Goal: Transaction & Acquisition: Download file/media

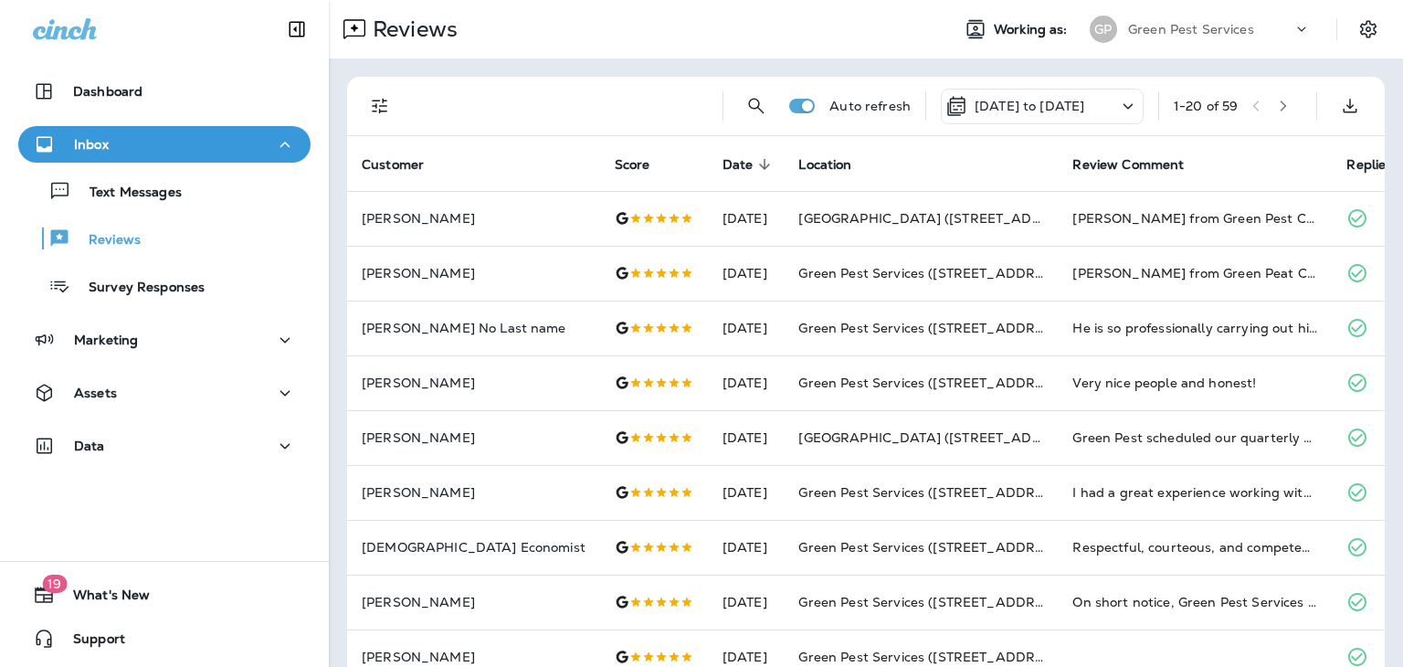
click at [1117, 111] on icon at bounding box center [1128, 106] width 22 height 23
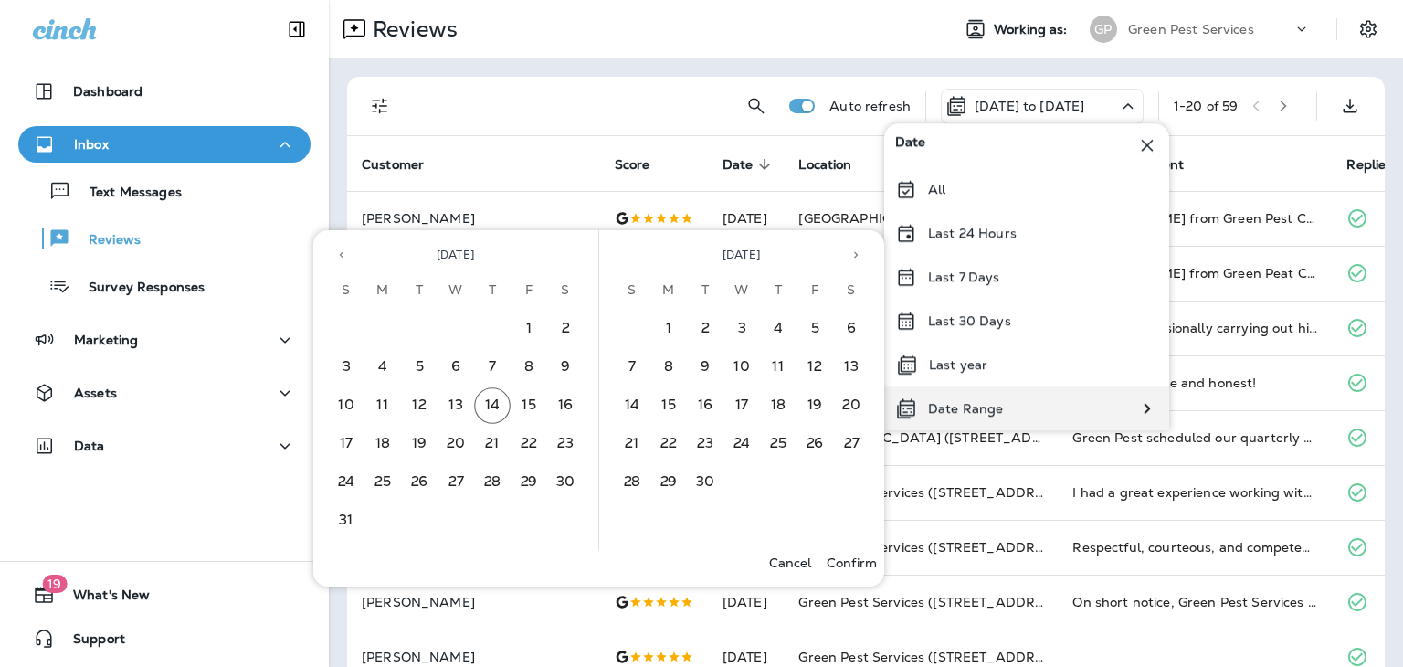
click at [1023, 395] on div "Date Range" at bounding box center [1026, 408] width 285 height 44
click at [496, 366] on button "7" at bounding box center [492, 367] width 37 height 37
click at [446, 399] on button "13" at bounding box center [455, 405] width 37 height 37
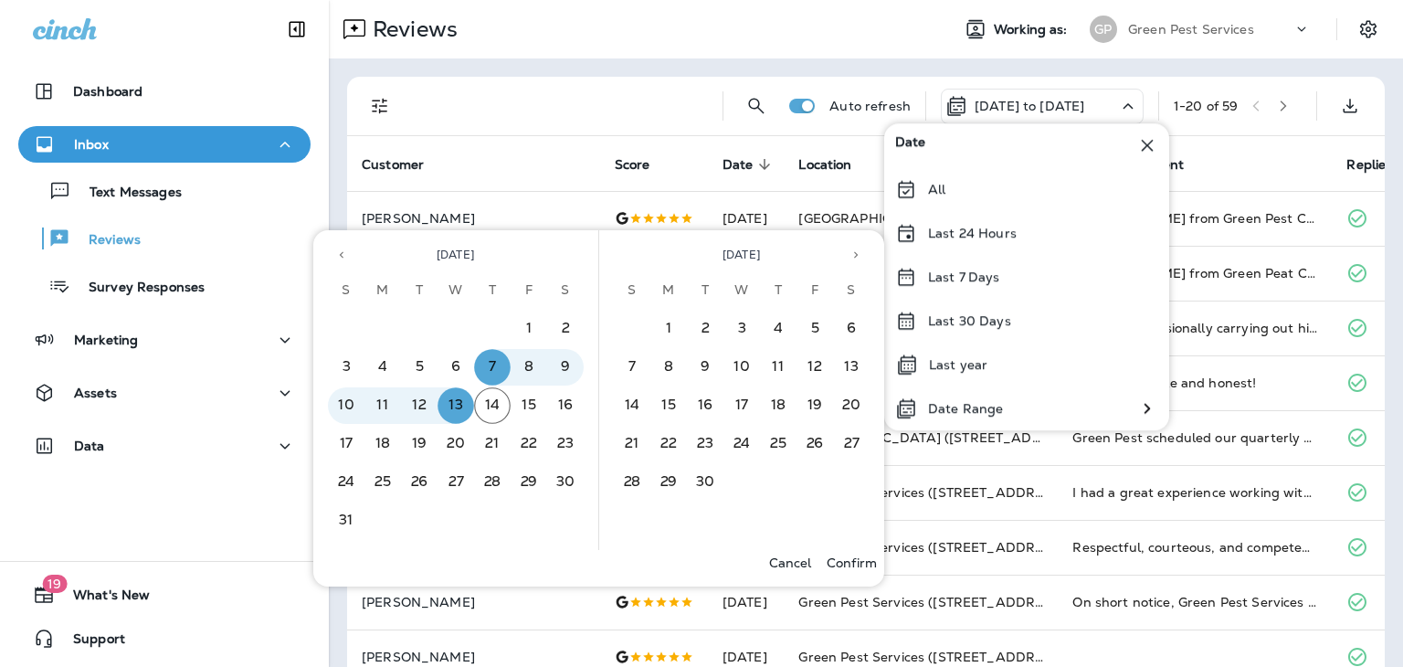
click at [839, 558] on p "Confirm" at bounding box center [851, 562] width 50 height 15
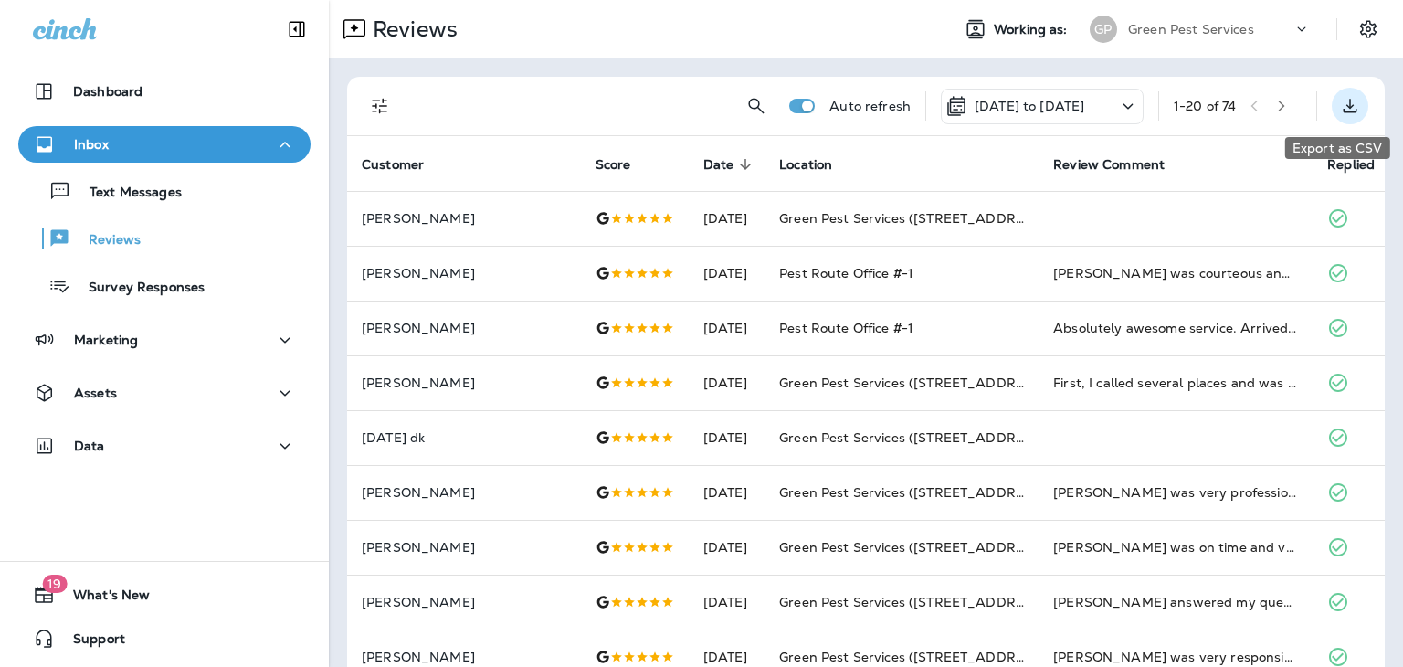
click at [1339, 110] on icon "Export as CSV" at bounding box center [1350, 106] width 22 height 22
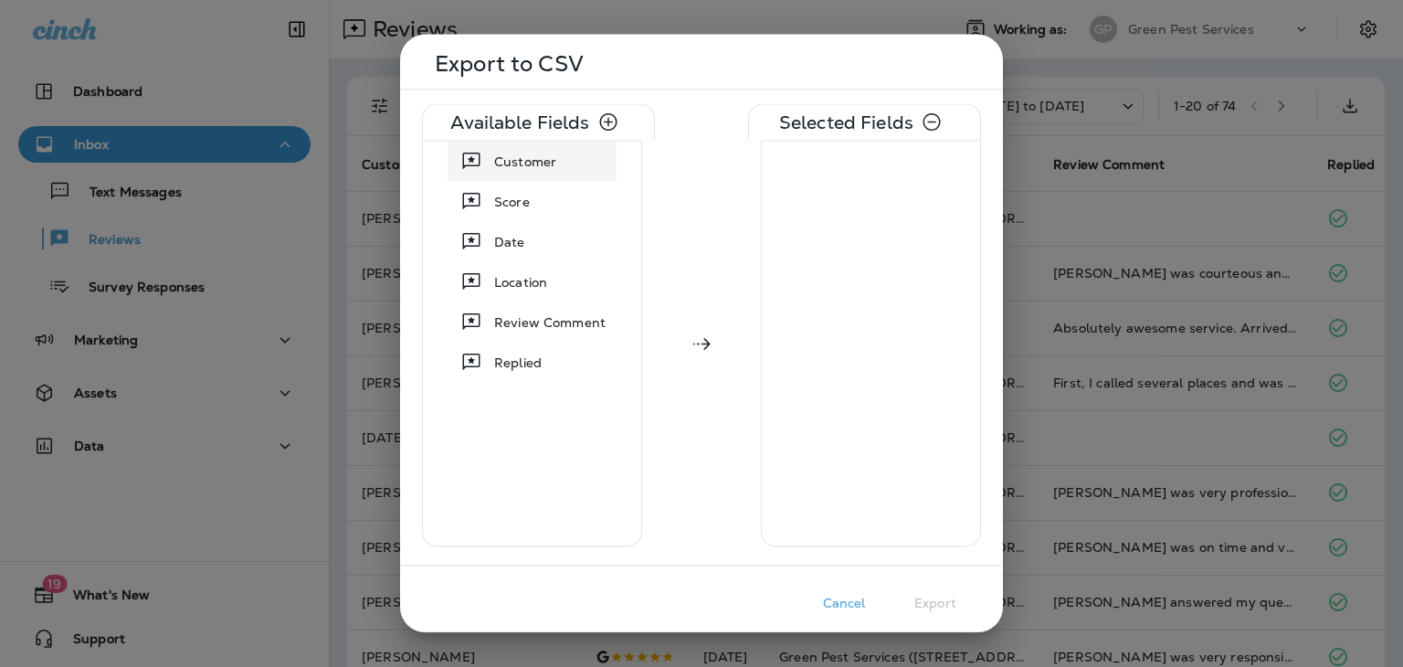
click at [472, 157] on icon at bounding box center [471, 160] width 17 height 16
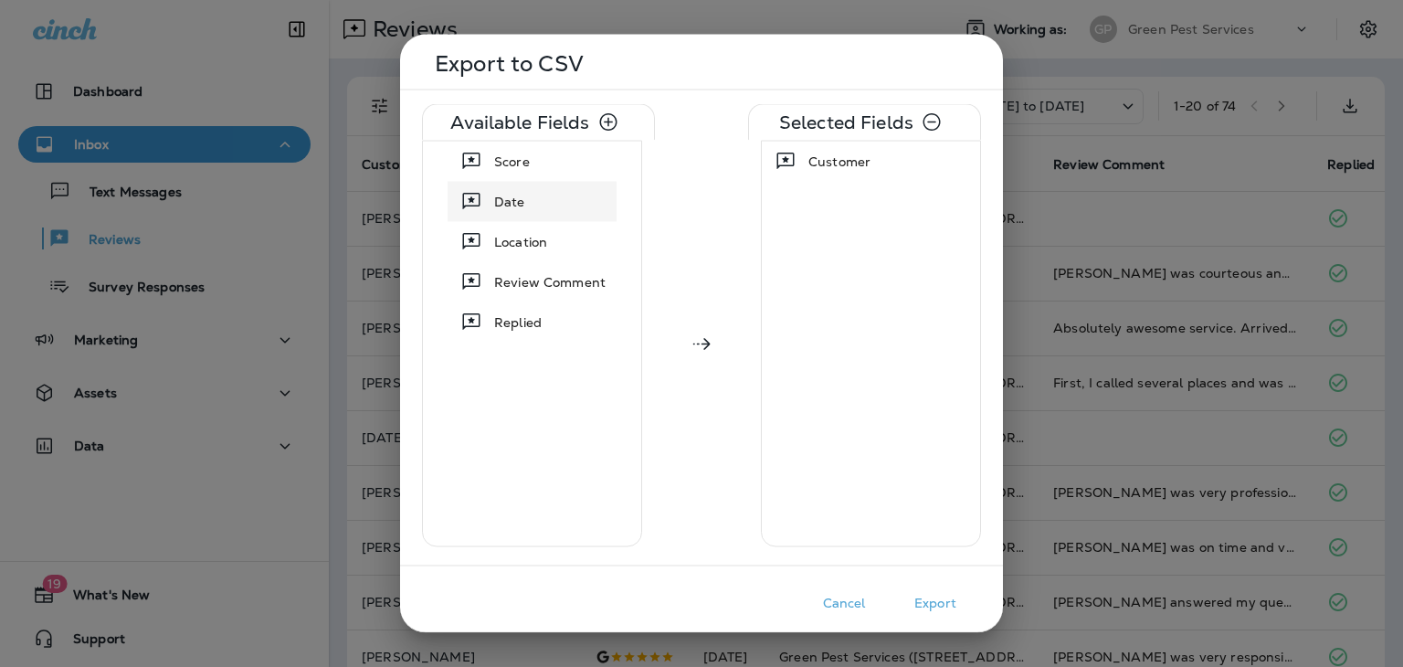
click at [469, 198] on icon at bounding box center [471, 201] width 17 height 16
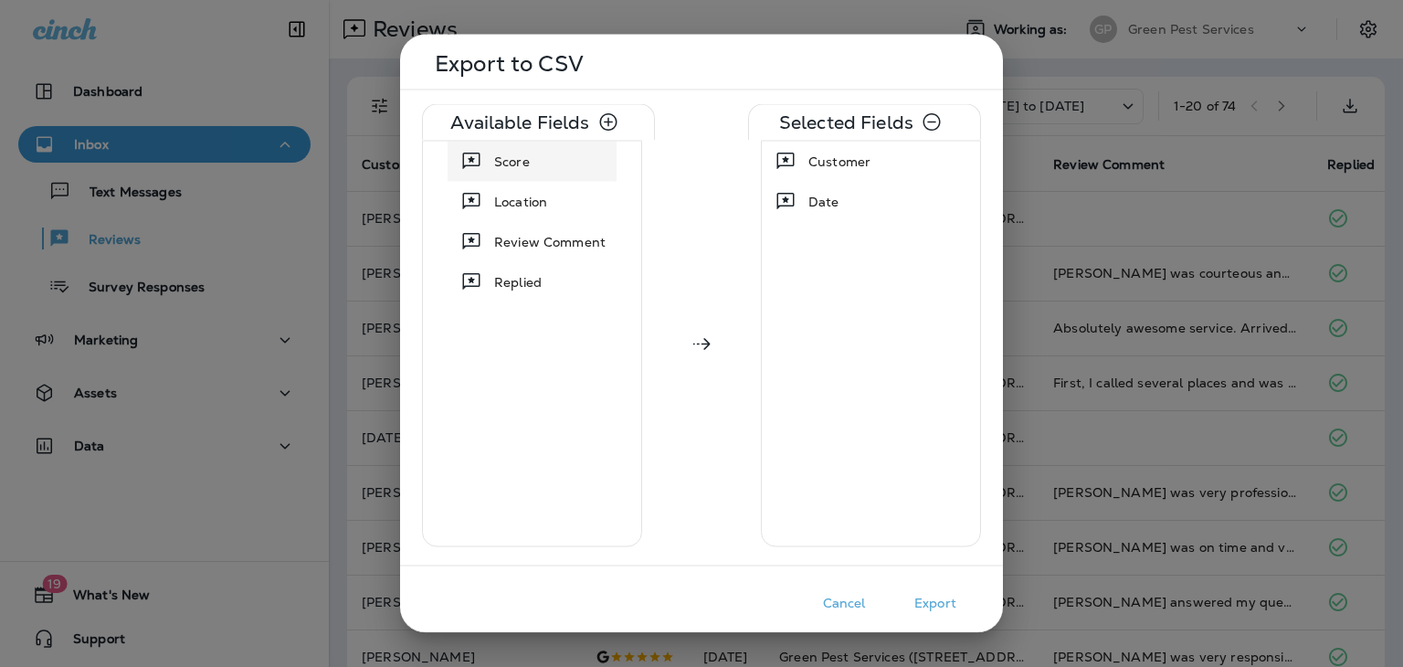
click at [470, 158] on icon at bounding box center [471, 160] width 17 height 16
click at [468, 202] on icon at bounding box center [471, 202] width 22 height 22
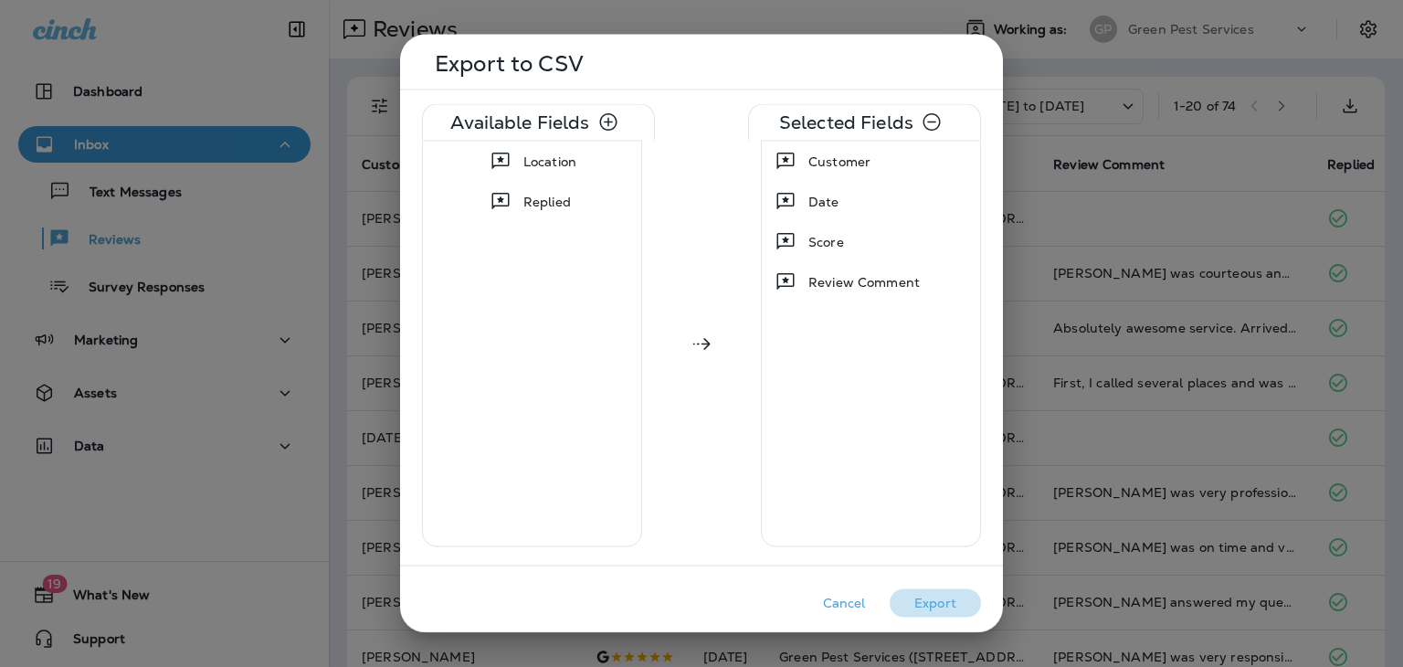
click at [920, 597] on button "Export" at bounding box center [934, 603] width 91 height 28
